Goal: Transaction & Acquisition: Purchase product/service

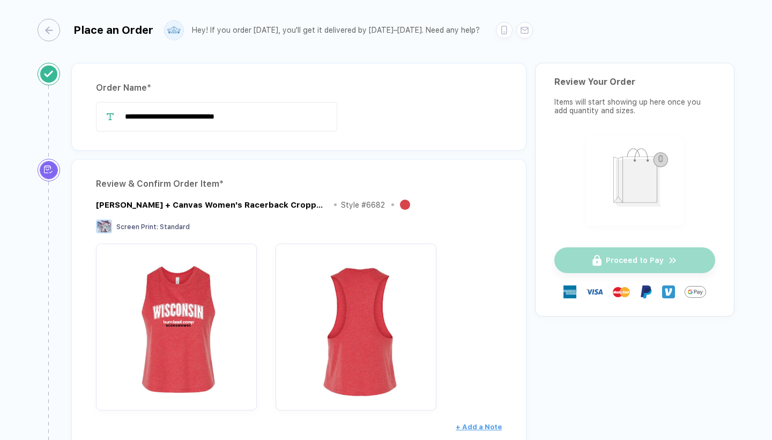
click at [477, 172] on div "Review & Confirm Order Item * Bella + Canvas Women's Racerback Cropped Tank Sty…" at bounding box center [298, 365] width 455 height 413
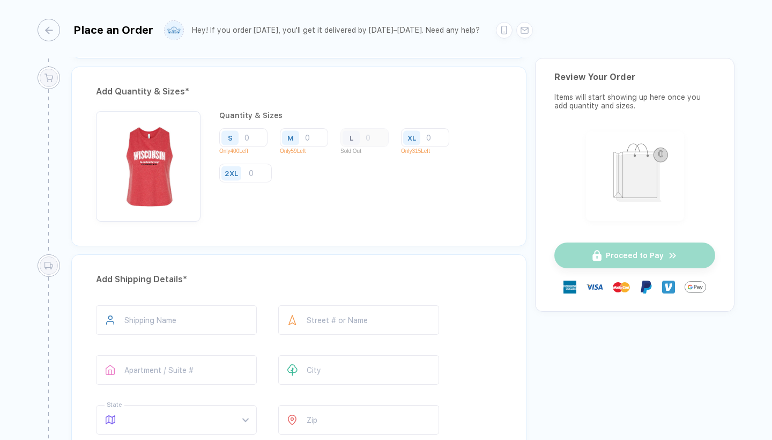
scroll to position [516, 0]
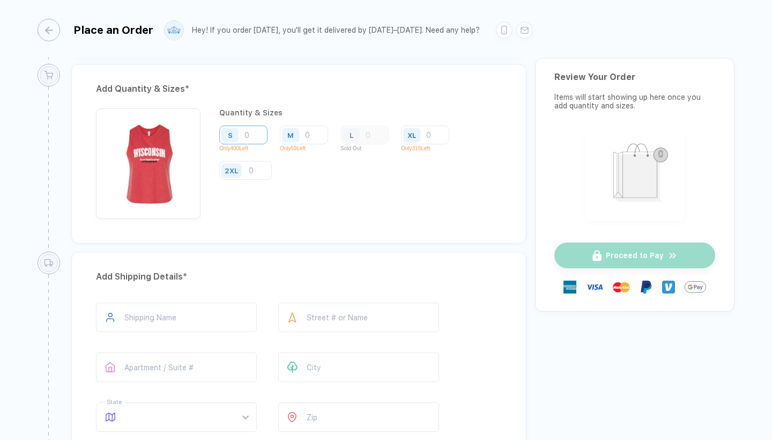
click at [254, 133] on input "number" at bounding box center [243, 134] width 48 height 19
click at [316, 135] on input "number" at bounding box center [304, 134] width 48 height 19
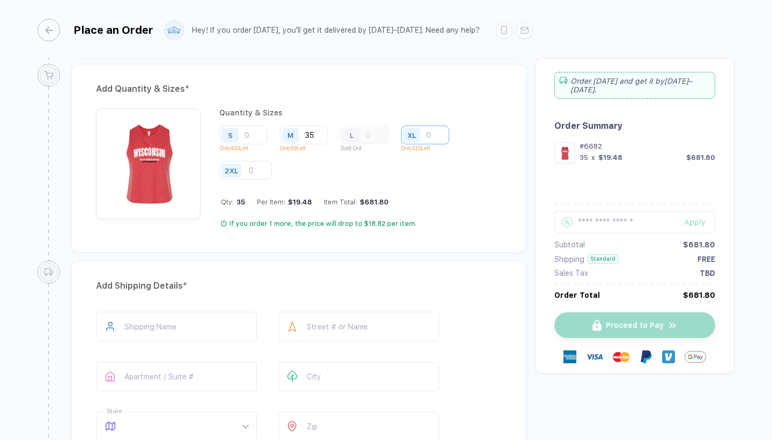
type input "35"
click at [433, 134] on input "number" at bounding box center [425, 134] width 48 height 19
type input "2"
click at [316, 135] on input "35" at bounding box center [304, 134] width 48 height 19
click at [436, 133] on input "15" at bounding box center [425, 134] width 48 height 19
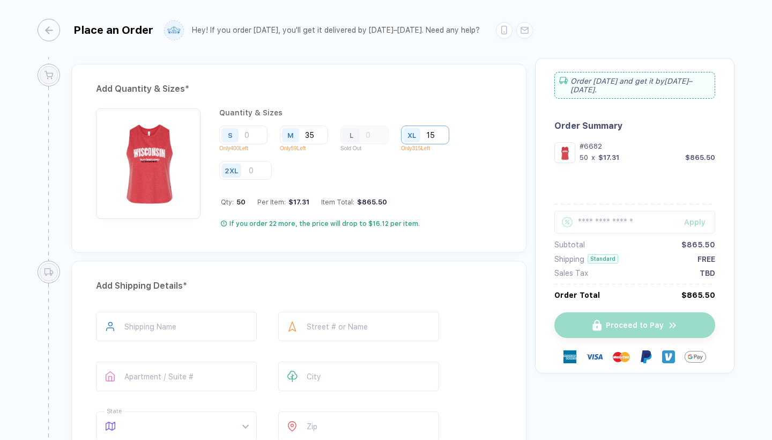
type input "1"
type input "5"
click at [317, 133] on input "35" at bounding box center [304, 134] width 48 height 19
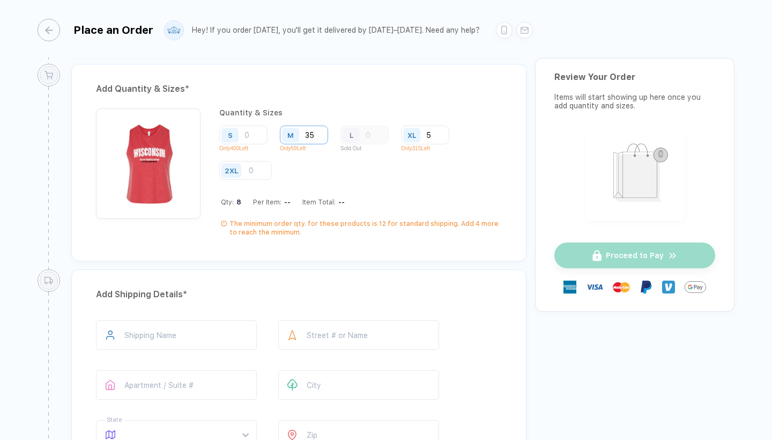
type input "3"
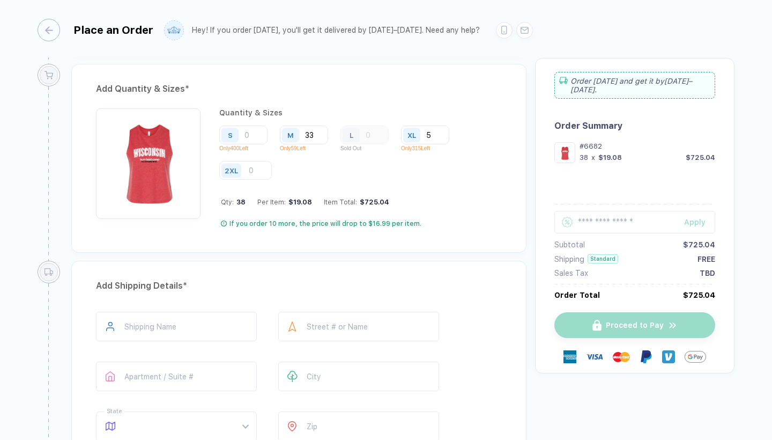
type input "33"
click at [476, 157] on div "S Only 400 Left M 33 Only 59 Left L Sold Out XL 5 Only 315 Left 2XL" at bounding box center [360, 152] width 282 height 55
type input "*****"
type input "**********"
click at [139, 325] on input "*****" at bounding box center [176, 325] width 161 height 29
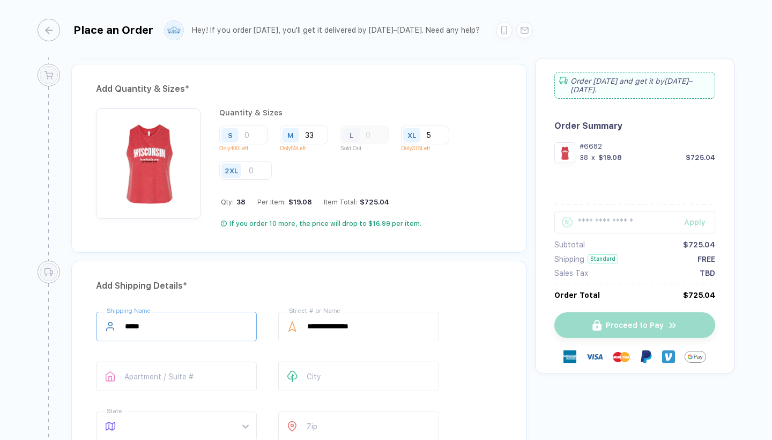
click at [139, 325] on input "*****" at bounding box center [176, 325] width 161 height 29
type input "**********"
type input "**"
click at [163, 434] on span at bounding box center [186, 426] width 123 height 28
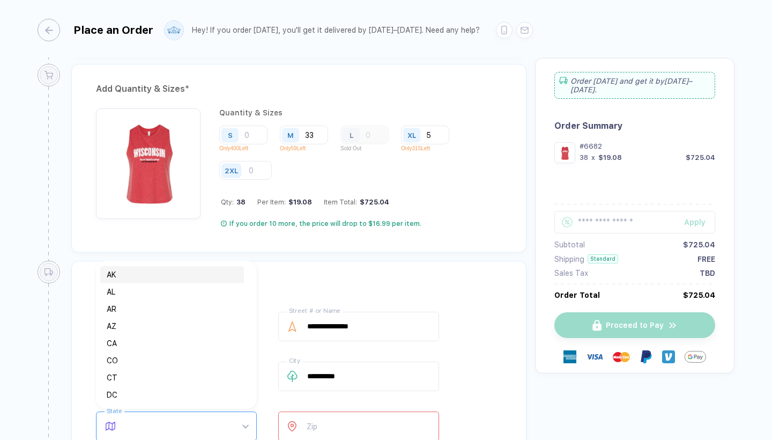
type input "*"
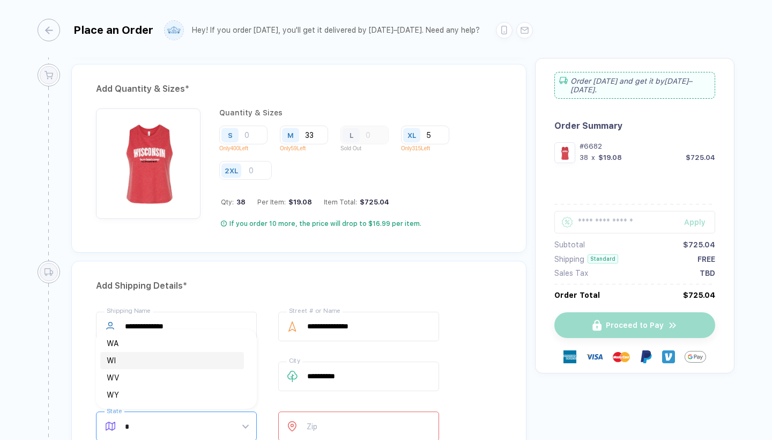
click at [136, 356] on div "WI" at bounding box center [172, 360] width 131 height 12
click at [364, 427] on input "number" at bounding box center [358, 425] width 161 height 29
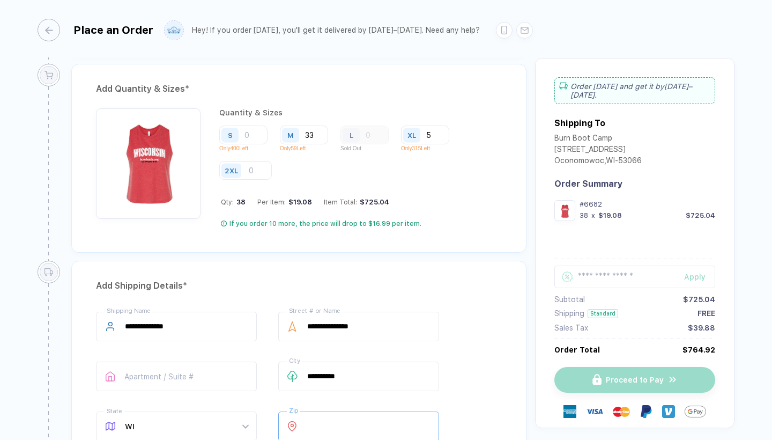
type input "*****"
click at [467, 417] on div "**********" at bounding box center [299, 377] width 406 height 133
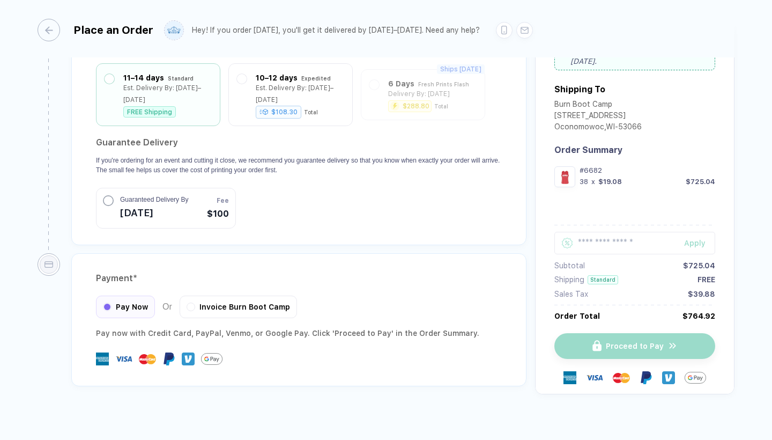
scroll to position [957, 0]
click at [122, 351] on img at bounding box center [123, 359] width 17 height 17
click at [372, 211] on section "Guarantee Delivery If you're ordering for an event and cutting it close, we rec…" at bounding box center [299, 182] width 406 height 94
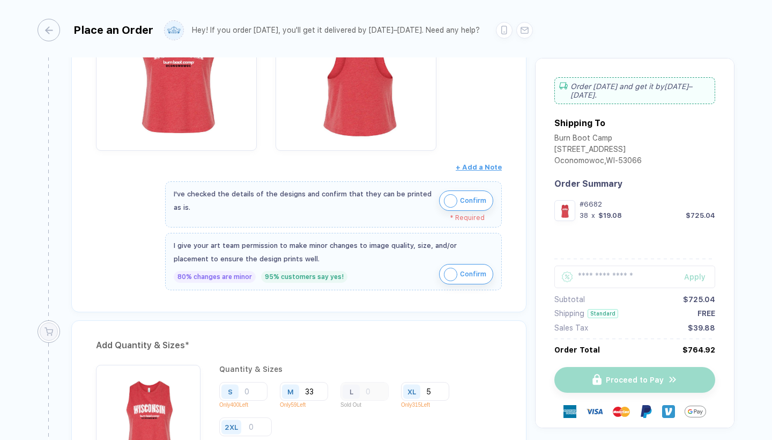
scroll to position [244, 0]
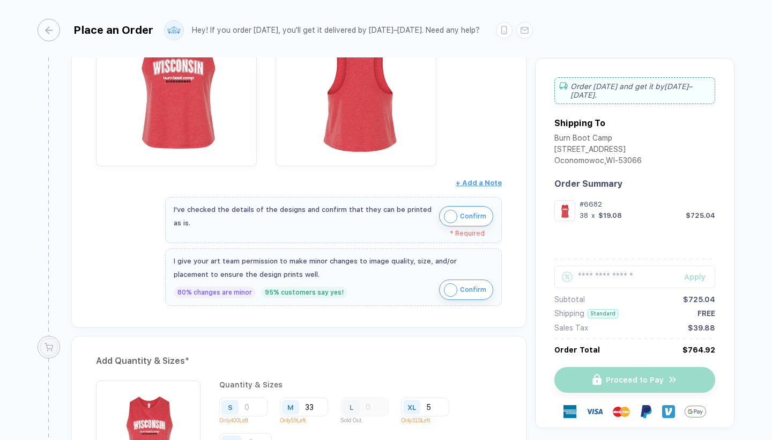
click at [449, 216] on img "button" at bounding box center [450, 216] width 13 height 13
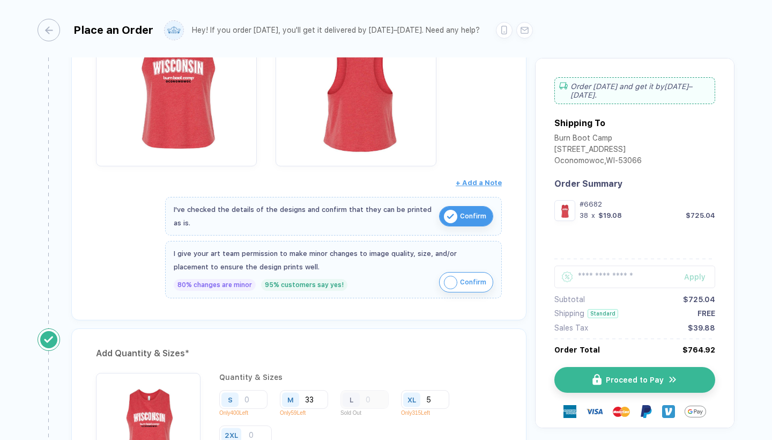
click at [449, 277] on img "button" at bounding box center [450, 281] width 13 height 13
click at [399, 316] on div "Review & Confirm Order Item * Bella + Canvas Women's Racerback Cropped Tank Sty…" at bounding box center [298, 117] width 455 height 405
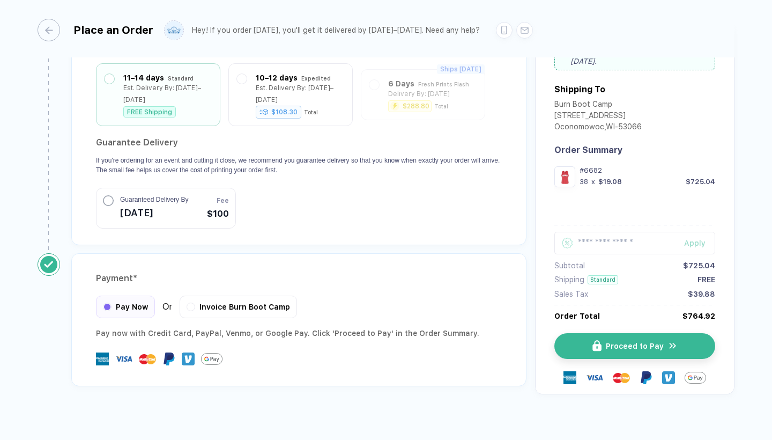
scroll to position [950, 0]
click at [610, 333] on button "Proceed to Pay" at bounding box center [639, 346] width 161 height 26
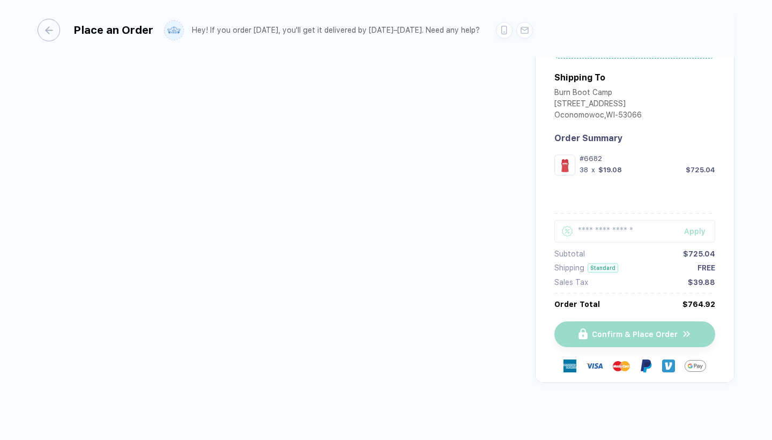
scroll to position [45, 0]
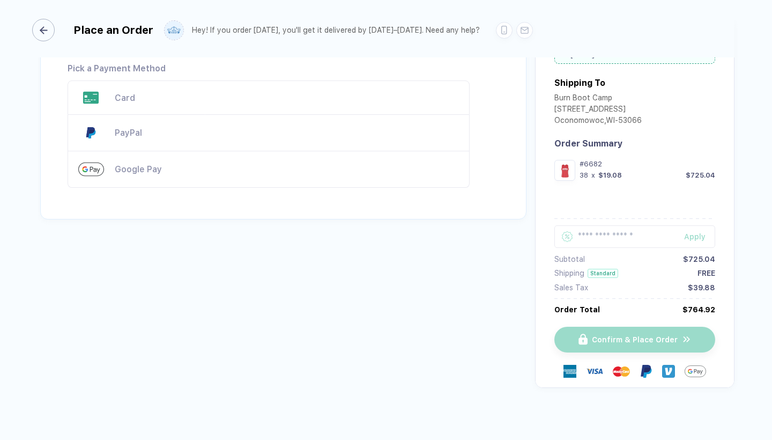
click at [52, 31] on div "button" at bounding box center [43, 30] width 23 height 23
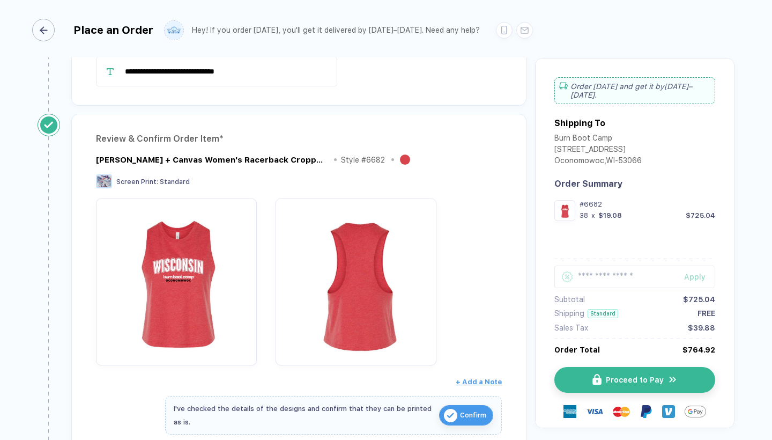
click at [52, 31] on div "button" at bounding box center [43, 30] width 23 height 23
click at [48, 31] on div "button" at bounding box center [43, 30] width 23 height 23
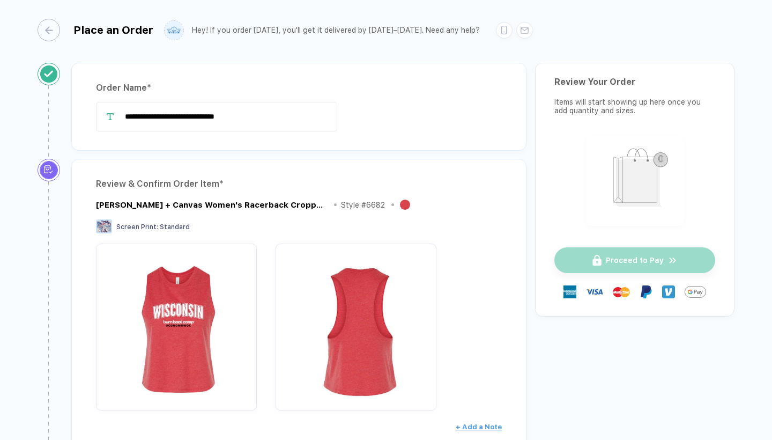
click at [496, 288] on div at bounding box center [299, 326] width 406 height 167
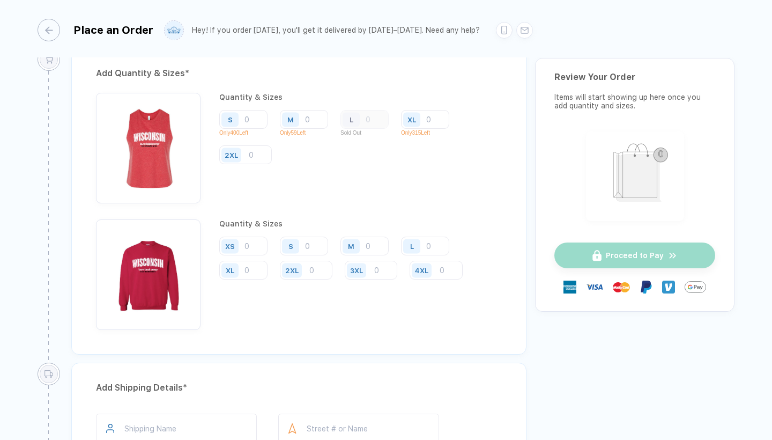
scroll to position [811, 0]
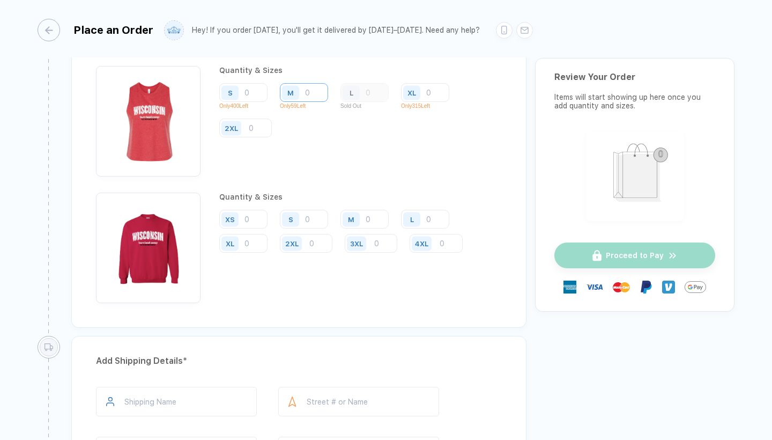
click at [318, 92] on input "number" at bounding box center [304, 92] width 48 height 19
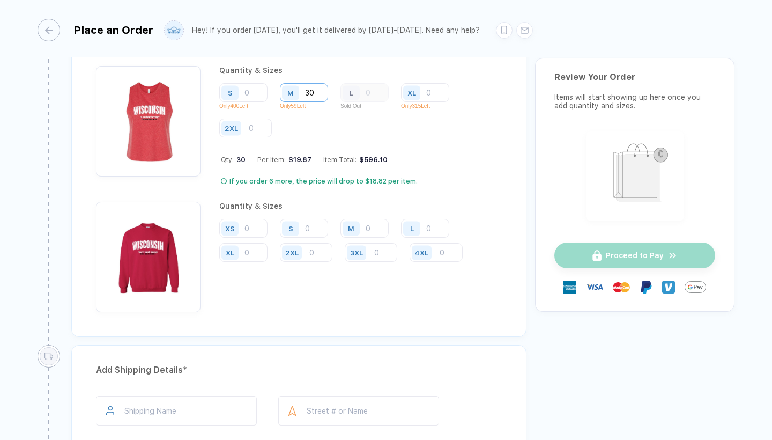
type input "3"
type input "2"
type input "33"
click at [437, 93] on input "number" at bounding box center [425, 92] width 48 height 19
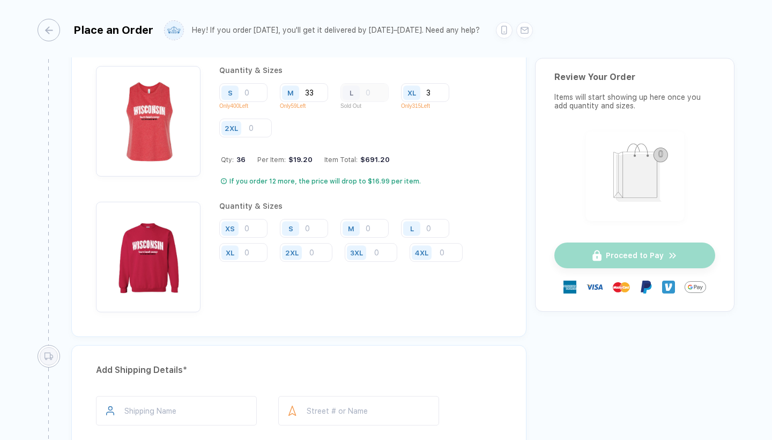
type input "3"
click at [372, 135] on div "S Only 400 Left M 33 Only 59 Left L Sold Out XL 3 Only 315 Left 2XL" at bounding box center [360, 110] width 282 height 55
click at [251, 228] on input "number" at bounding box center [243, 228] width 48 height 19
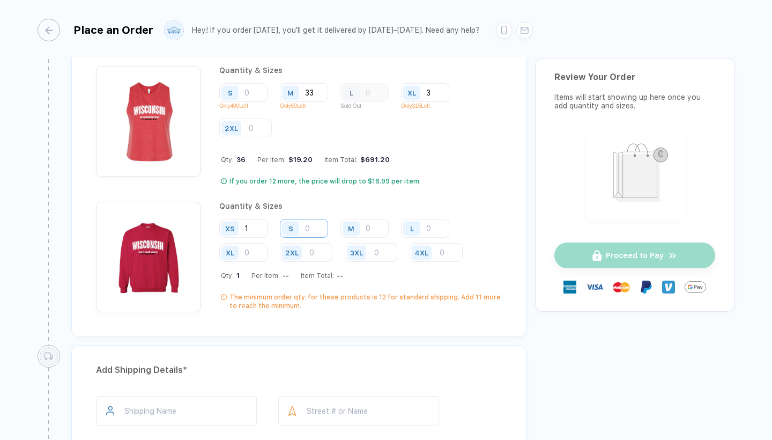
type input "1"
click at [318, 229] on input "number" at bounding box center [304, 228] width 48 height 19
type input "5"
click at [377, 226] on input "number" at bounding box center [364, 228] width 48 height 19
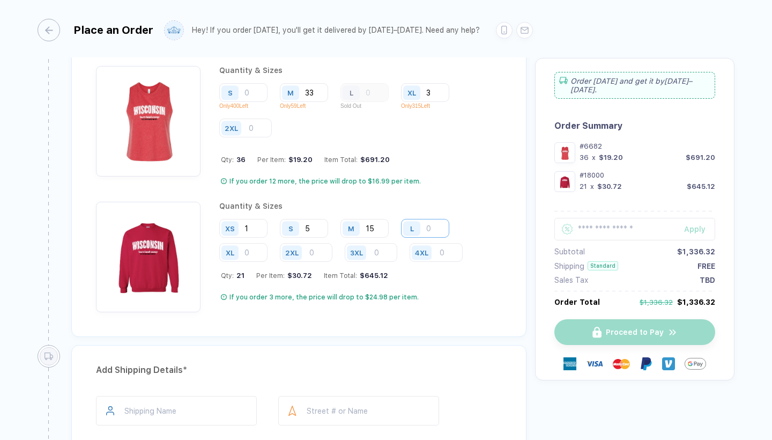
type input "15"
click at [437, 226] on input "number" at bounding box center [425, 228] width 48 height 19
type input "10"
click at [318, 229] on input "5" at bounding box center [304, 228] width 48 height 19
type input "4"
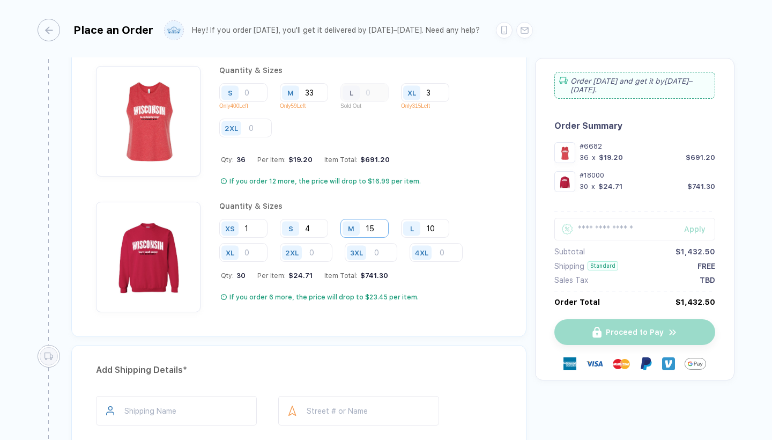
click at [382, 226] on input "15" at bounding box center [364, 228] width 48 height 19
type input "16"
click at [251, 251] on input "number" at bounding box center [243, 252] width 48 height 19
type input "6"
click at [321, 254] on input "number" at bounding box center [306, 252] width 53 height 19
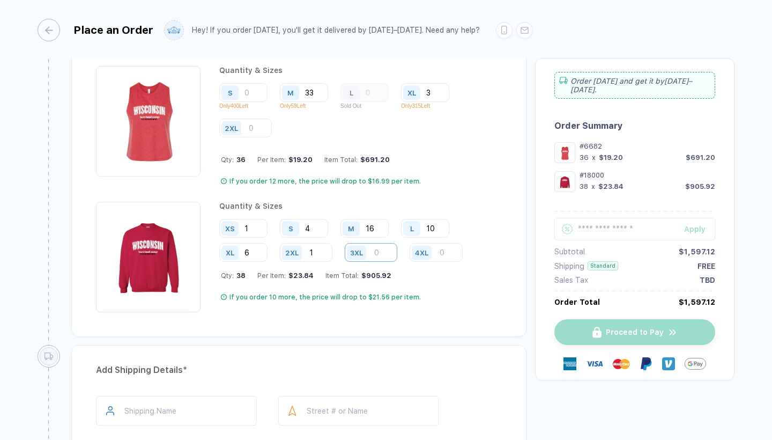
type input "1"
click at [395, 246] on input "number" at bounding box center [371, 252] width 53 height 19
type input "2"
click at [443, 226] on input "10" at bounding box center [425, 228] width 48 height 19
type input "10"
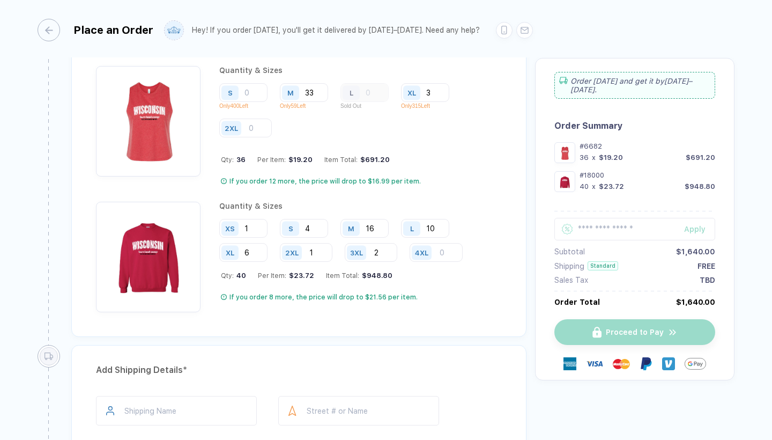
click at [478, 317] on div "Add Quantity & Sizes * Quantity & Sizes S Only 400 Left M 33 Only 59 Left L Sol…" at bounding box center [298, 178] width 455 height 315
click at [252, 90] on input "number" at bounding box center [243, 92] width 48 height 19
type input "3"
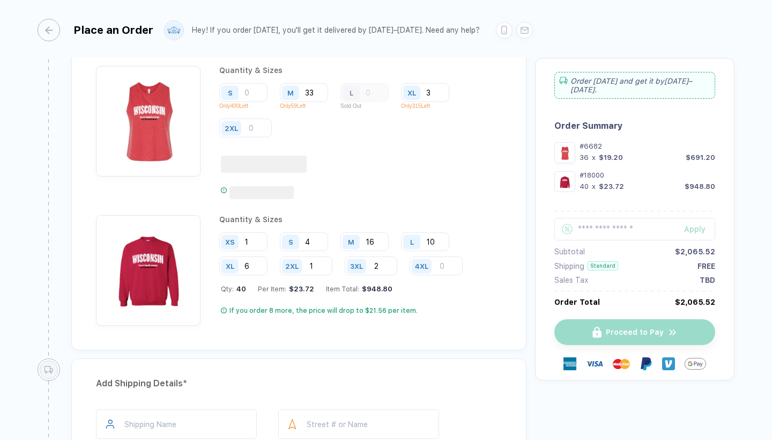
type input "8"
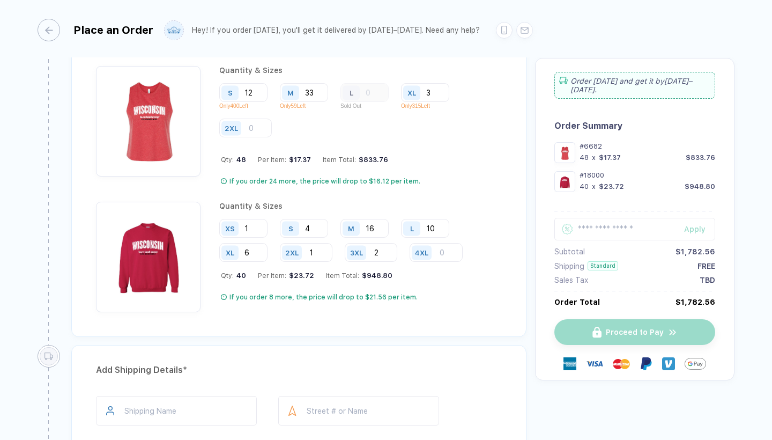
type input "12"
click at [498, 163] on div "Quantity & Sizes S 12 Only 400 Left M 33 Only 59 Left L Sold Out XL 3 Only 315 …" at bounding box center [360, 126] width 282 height 120
click at [260, 91] on input "12" at bounding box center [243, 92] width 48 height 19
click at [262, 90] on input "12" at bounding box center [243, 92] width 48 height 19
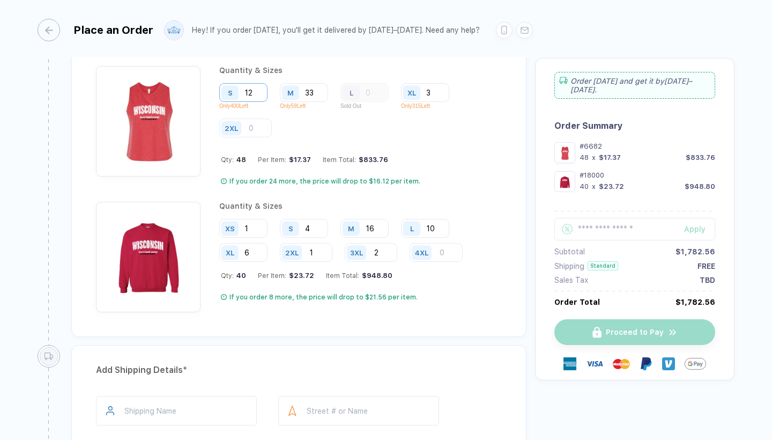
click at [262, 90] on input "12" at bounding box center [243, 92] width 48 height 19
type input "0"
click at [433, 142] on div "Quantity & Sizes S 0 Only 400 Left M 33 Only 59 Left L Sold Out XL 3 Only 315 L…" at bounding box center [360, 126] width 282 height 120
click at [450, 320] on div "Add Quantity & Sizes * Quantity & Sizes S 0 Only 400 Left M 33 Only 59 Left L S…" at bounding box center [298, 178] width 455 height 315
click at [742, 225] on div "**********" at bounding box center [386, 220] width 772 height 441
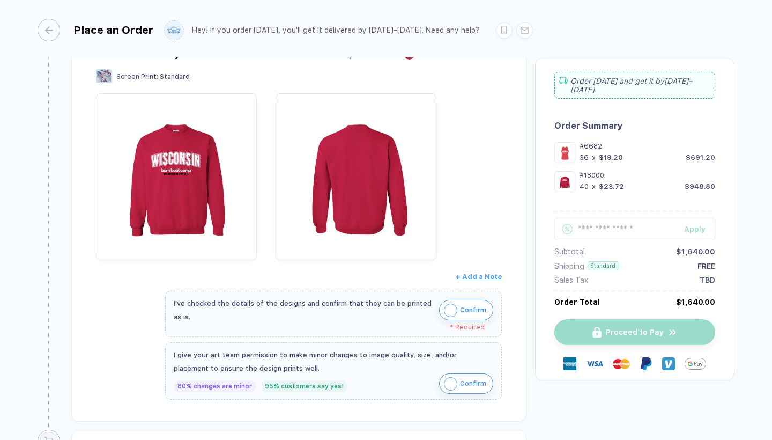
scroll to position [401, 0]
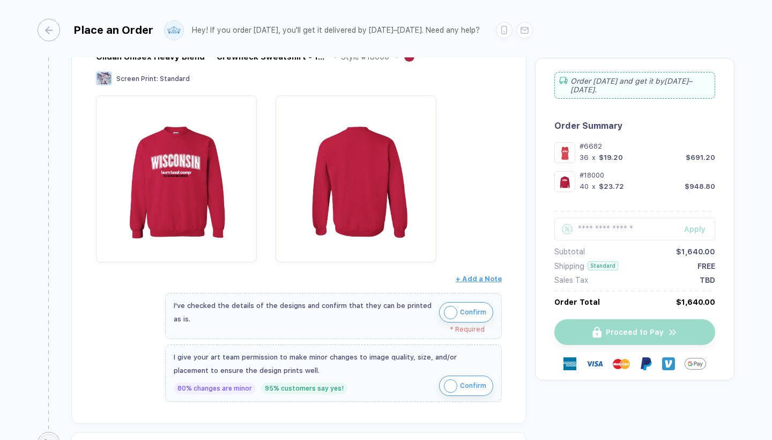
click at [451, 312] on img "button" at bounding box center [450, 312] width 13 height 13
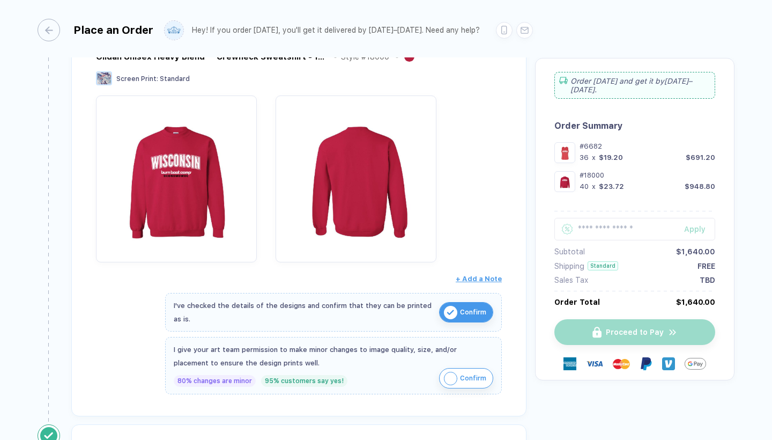
click at [450, 374] on img "button" at bounding box center [450, 377] width 13 height 13
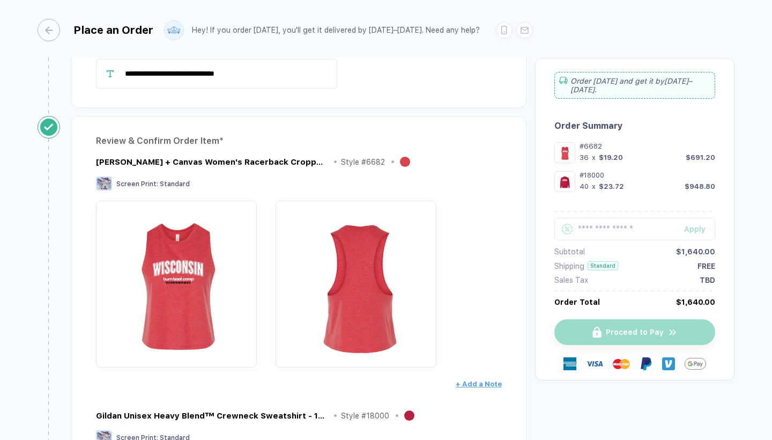
scroll to position [0, 0]
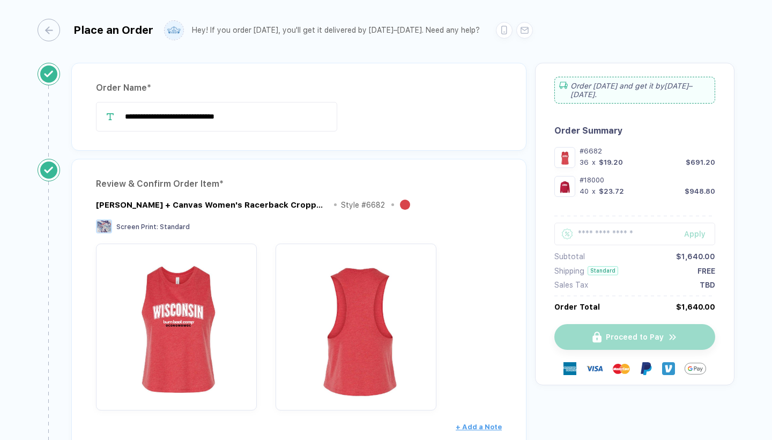
click at [726, 307] on div "Order [DATE] and get it by [DATE]–[DATE] . Order Summary #6682 36 x $19.20 $691…" at bounding box center [634, 224] width 199 height 322
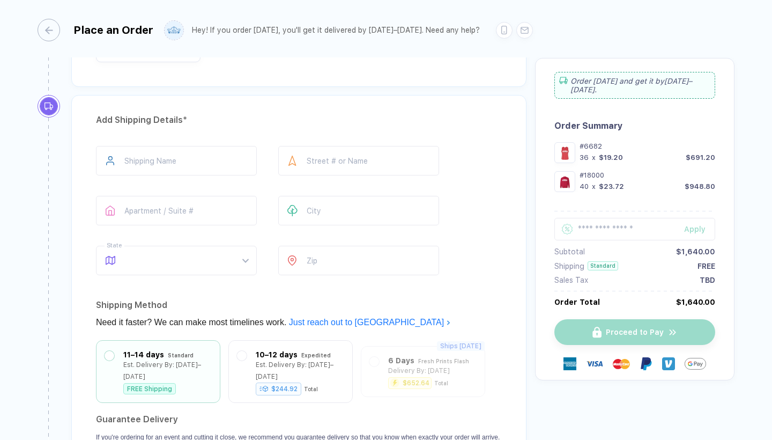
scroll to position [1071, 0]
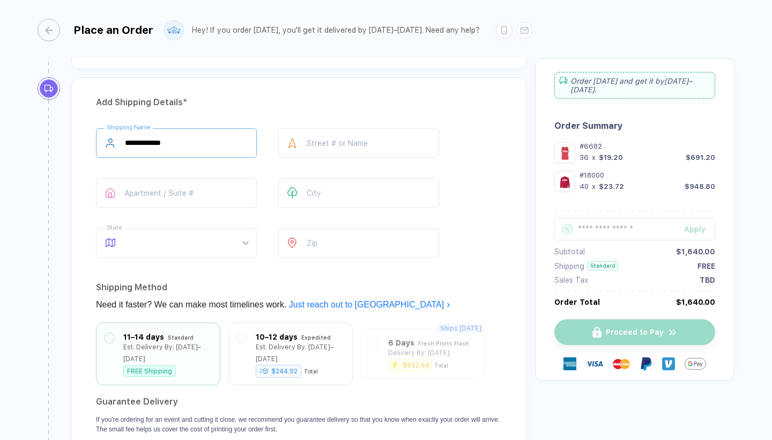
type input "**********"
type input "**"
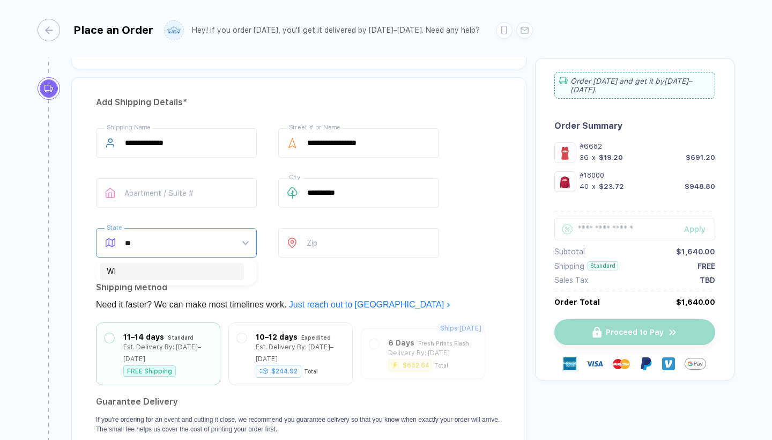
click at [202, 272] on div "WI" at bounding box center [172, 271] width 131 height 12
click at [345, 242] on input "number" at bounding box center [358, 242] width 161 height 29
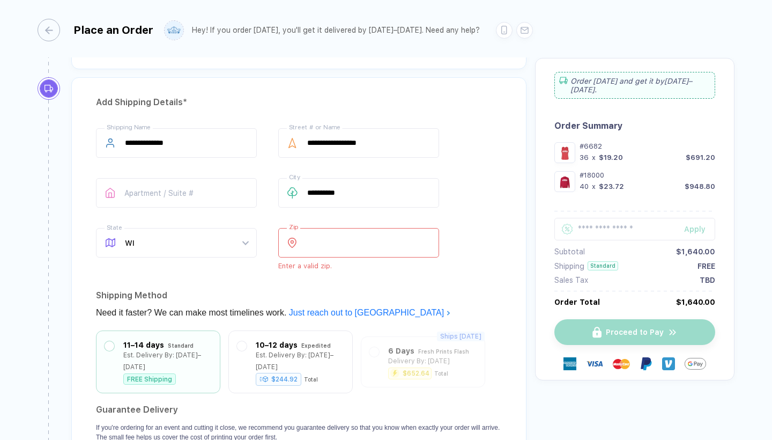
type input "**"
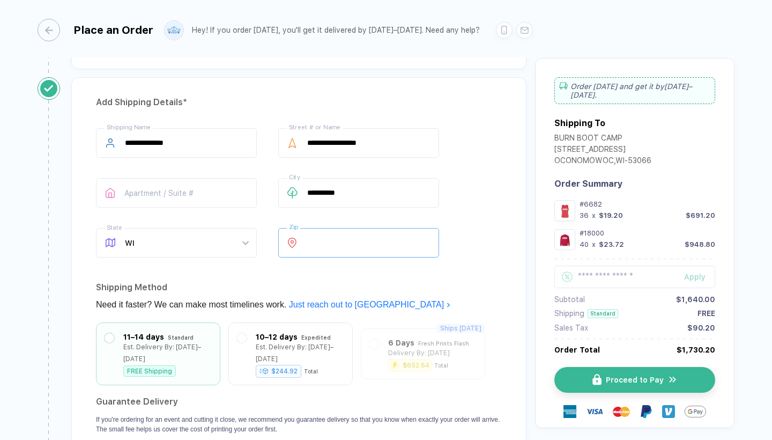
type input "*****"
click at [483, 271] on div "**********" at bounding box center [298, 290] width 455 height 427
click at [600, 381] on img "button" at bounding box center [603, 379] width 9 height 11
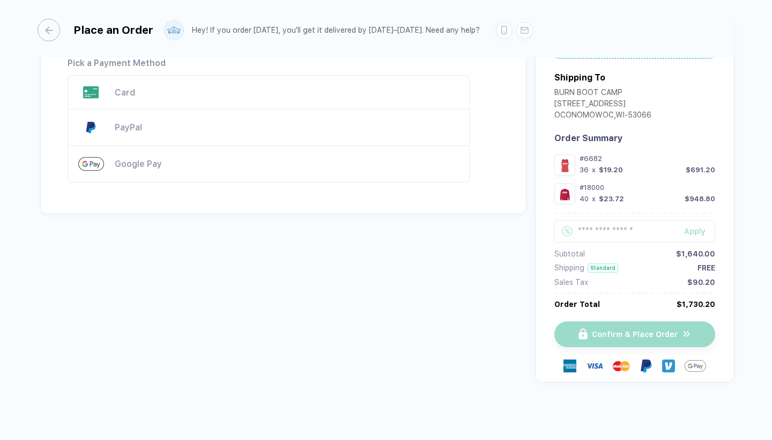
click at [21, 136] on div "Place an Order Hey! If you order [DATE], you'll get it delivered by [DATE]–[DAT…" at bounding box center [386, 220] width 772 height 441
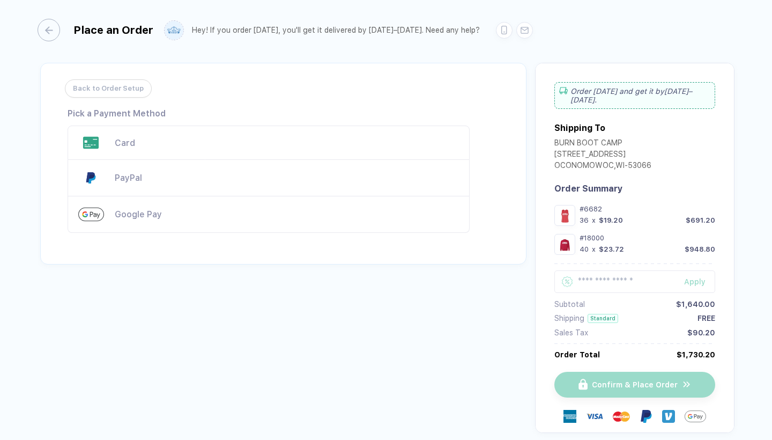
scroll to position [0, 0]
click at [129, 143] on div "Card" at bounding box center [287, 143] width 344 height 10
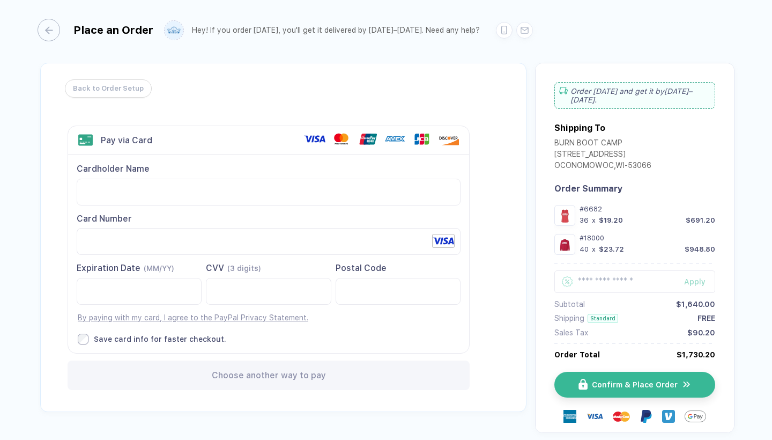
click at [311, 348] on div "Cardholder Name Card Number Expiration Date (MM/YY)" at bounding box center [268, 253] width 401 height 198
click at [472, 415] on div "Back to Order Setup Visa MasterCard Union Pay American Express JCB Discover Din…" at bounding box center [286, 241] width 497 height 357
click at [450, 75] on div "Back to Order Setup Visa MasterCard Union Pay American Express JCB Discover Din…" at bounding box center [283, 237] width 486 height 349
click at [592, 386] on button "Confirm & Place Order" at bounding box center [639, 384] width 161 height 26
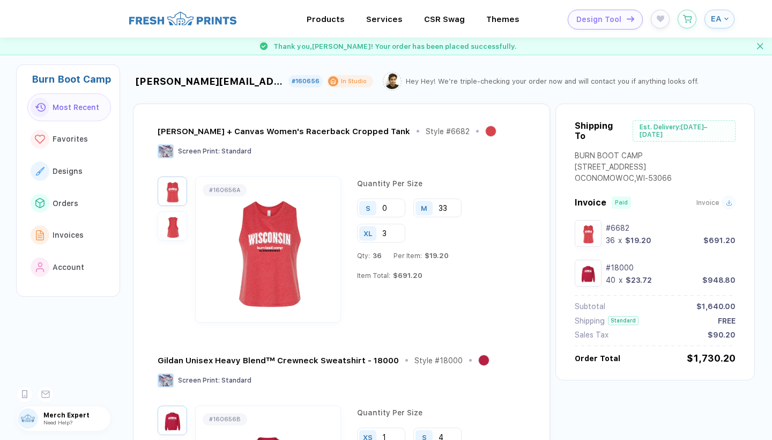
click at [761, 149] on div "[PERSON_NAME][EMAIL_ADDRESS][DOMAIN_NAME] #160656 In Studio Hey Hey! We’re trip…" at bounding box center [452, 330] width 639 height 543
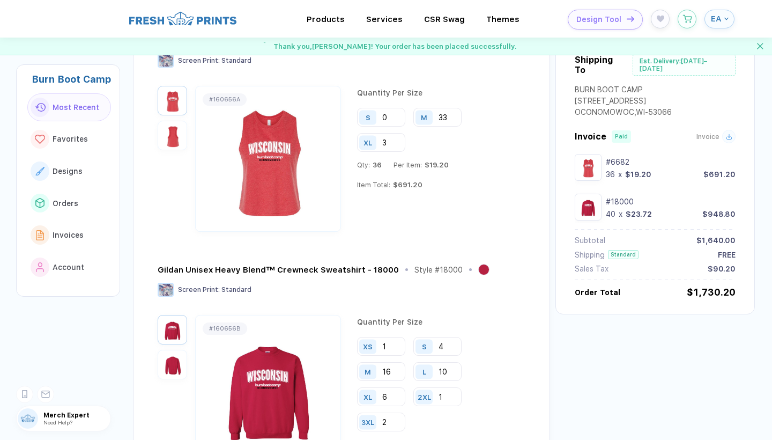
scroll to position [87, 0]
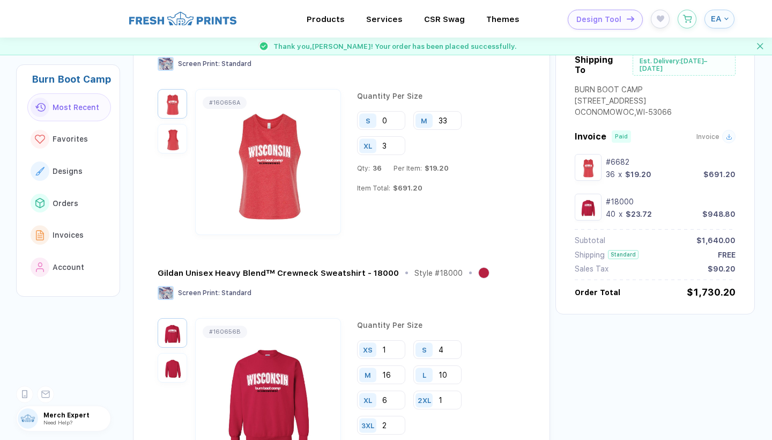
click at [509, 373] on div "XS 1 S 4 M 16 L 10 XL 6 2XL 1 3XL 2" at bounding box center [440, 391] width 166 height 103
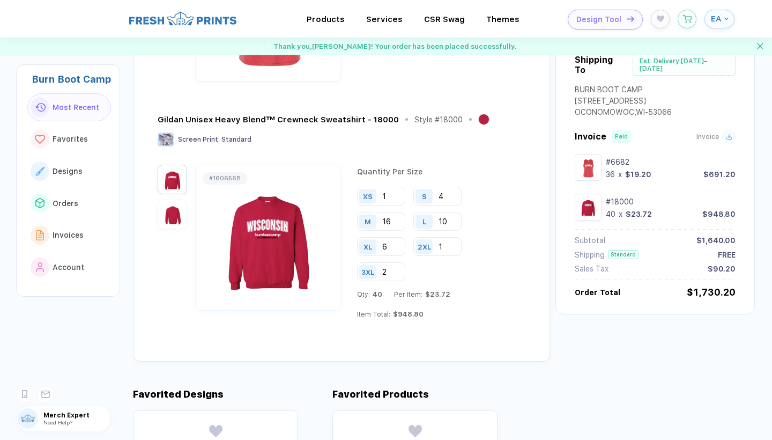
scroll to position [243, 0]
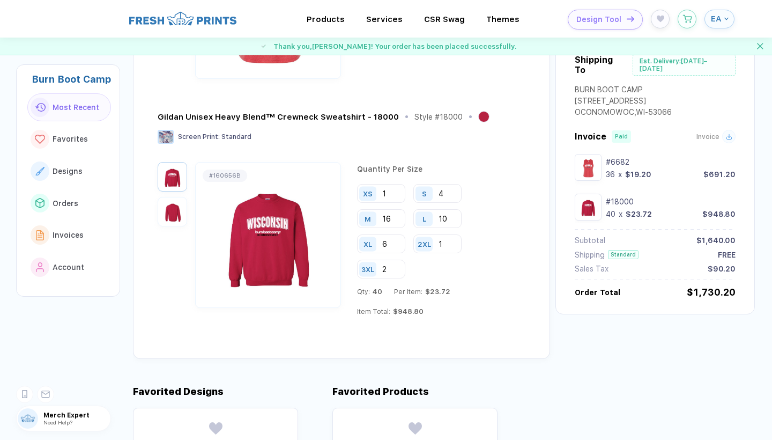
click at [500, 326] on div "Qty: 40 Per Item: $23.72 Item Total: $948.80" at bounding box center [440, 309] width 166 height 44
click at [64, 425] on div "Merch Expert Need Help?" at bounding box center [63, 418] width 95 height 26
click at [32, 417] on img at bounding box center [28, 418] width 20 height 20
click at [54, 415] on span "Merch Expert" at bounding box center [76, 415] width 67 height 8
click at [46, 392] on icon at bounding box center [46, 393] width 9 height 8
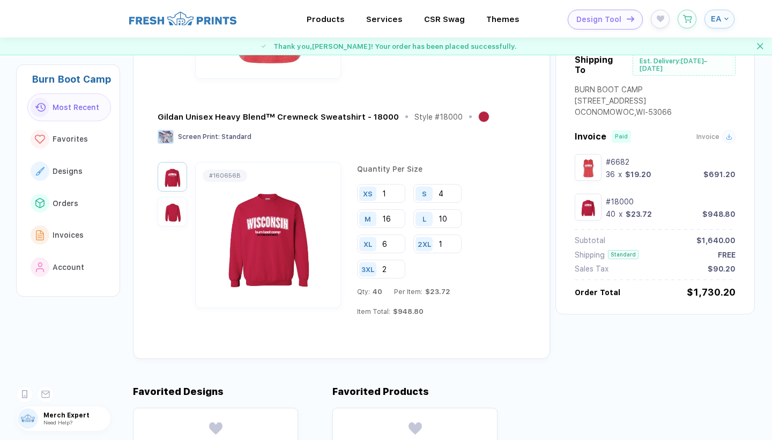
click at [260, 222] on img at bounding box center [267, 234] width 139 height 125
click at [442, 153] on div "Gildan Unisex Heavy Blend™ Crewneck Sweatshirt - 18000 Style # 18000 Screen Pri…" at bounding box center [340, 136] width 365 height 51
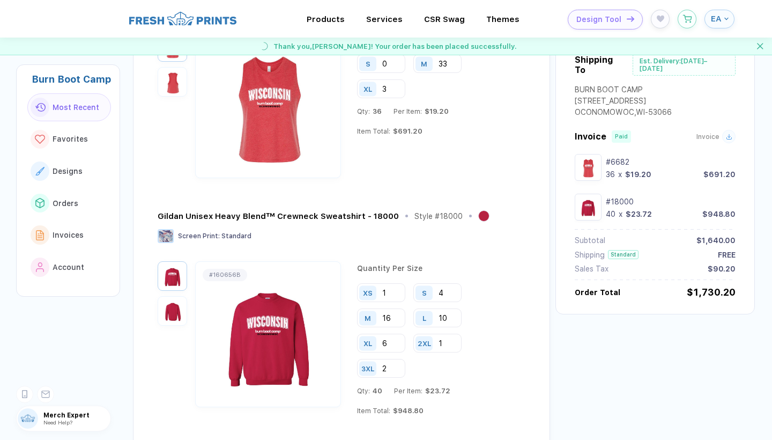
scroll to position [140, 0]
